Goal: Task Accomplishment & Management: Manage account settings

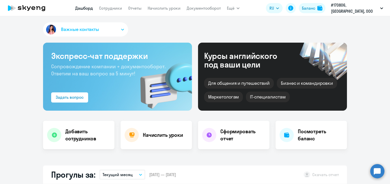
select select "30"
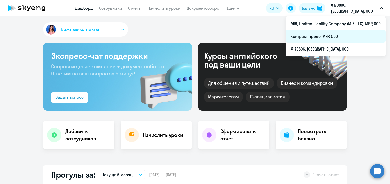
click at [317, 41] on li "Контракт предо, МИР, ООО" at bounding box center [336, 36] width 100 height 13
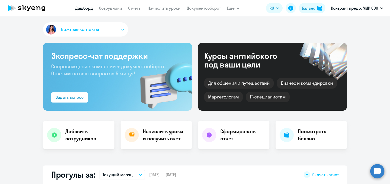
select select "30"
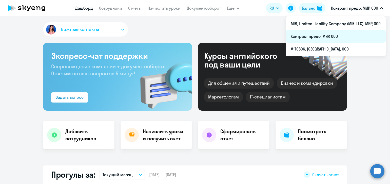
click at [327, 34] on li "Контракт предо, МИР, ООО" at bounding box center [336, 36] width 100 height 13
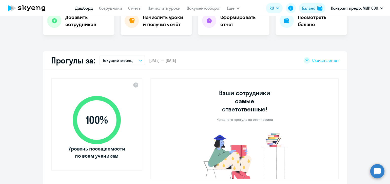
scroll to position [116, 0]
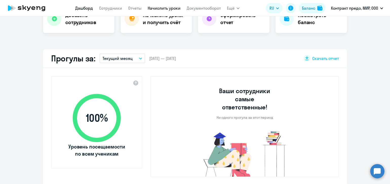
select select "30"
click at [121, 8] on link "Сотрудники" at bounding box center [110, 8] width 23 height 5
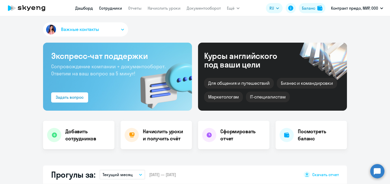
select select "30"
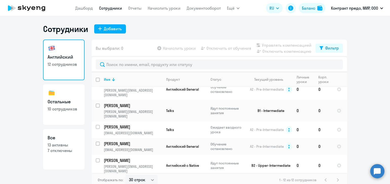
scroll to position [87, 0]
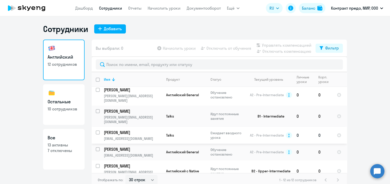
click at [141, 129] on p "[PERSON_NAME]" at bounding box center [132, 132] width 57 height 6
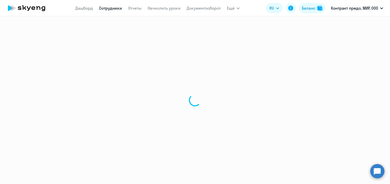
select select "english"
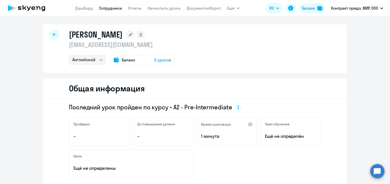
click at [307, 8] on div "Баланс" at bounding box center [308, 8] width 13 height 6
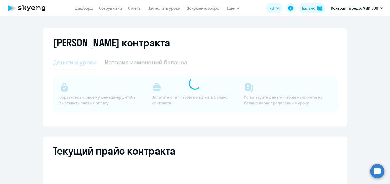
select select "english_adult_not_native_speaker"
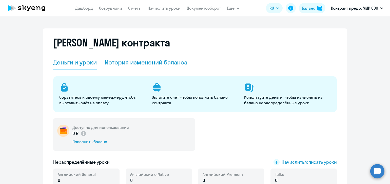
click at [158, 64] on div "История изменений баланса" at bounding box center [146, 62] width 83 height 8
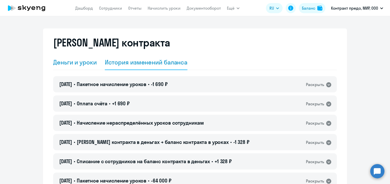
click at [90, 66] on div "Деньги и уроки" at bounding box center [75, 62] width 44 height 8
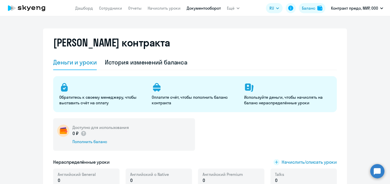
click at [213, 8] on link "Документооборот" at bounding box center [204, 8] width 34 height 5
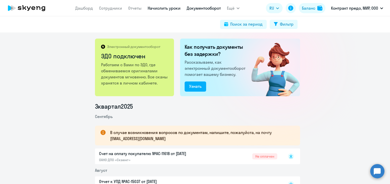
click at [168, 9] on link "Начислить уроки" at bounding box center [164, 8] width 33 height 5
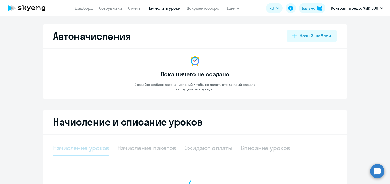
select select "10"
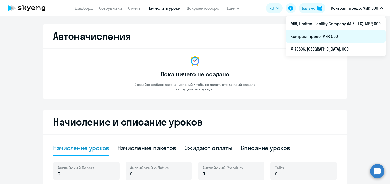
click at [329, 35] on li "Контракт предо, МИР, ООО" at bounding box center [336, 36] width 100 height 13
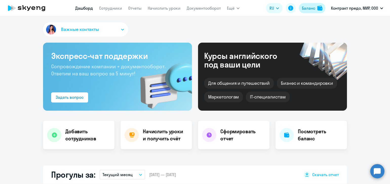
click at [311, 8] on div "Баланс" at bounding box center [308, 8] width 13 height 6
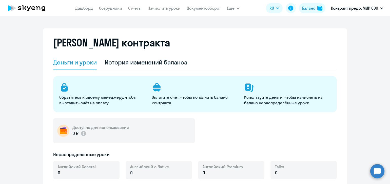
select select "english_adult_not_native_speaker"
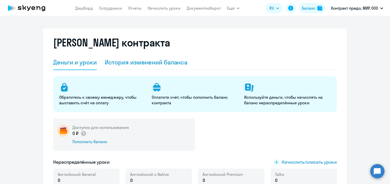
click at [152, 63] on div "История изменений баланса" at bounding box center [146, 62] width 83 height 8
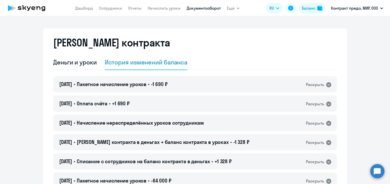
click at [194, 9] on link "Документооборот" at bounding box center [204, 8] width 34 height 5
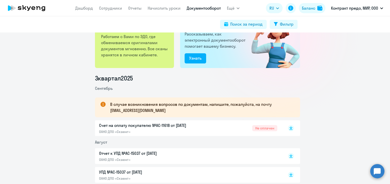
scroll to position [31, 0]
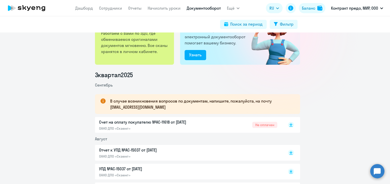
click at [261, 125] on span "Не оплачен" at bounding box center [264, 125] width 25 height 6
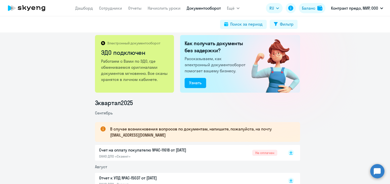
scroll to position [0, 0]
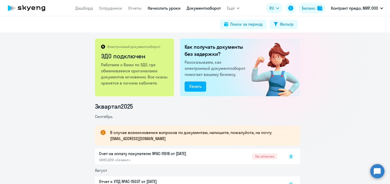
click at [159, 10] on link "Начислить уроки" at bounding box center [164, 8] width 33 height 5
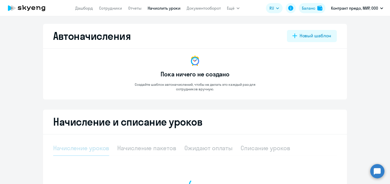
select select "10"
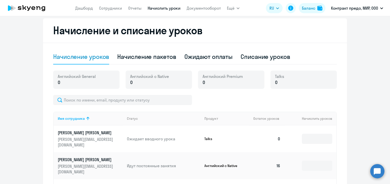
scroll to position [95, 0]
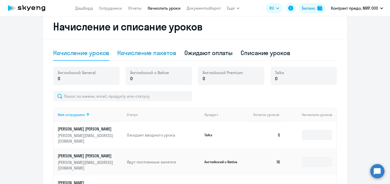
click at [155, 55] on div "Начисление пакетов" at bounding box center [146, 53] width 59 height 8
select select "10"
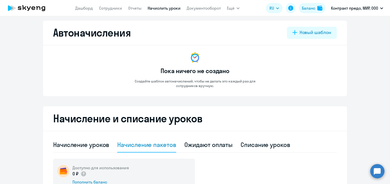
scroll to position [0, 0]
